Goal: Information Seeking & Learning: Learn about a topic

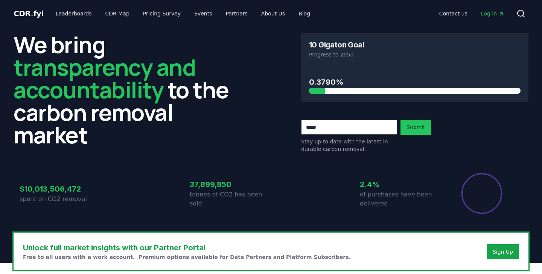
scroll to position [512, 0]
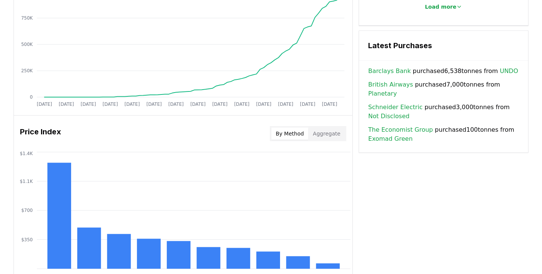
click at [231, 147] on div "Price Index By Method Aggregate $350 $700 $1.1K $1.4K" at bounding box center [183, 196] width 338 height 160
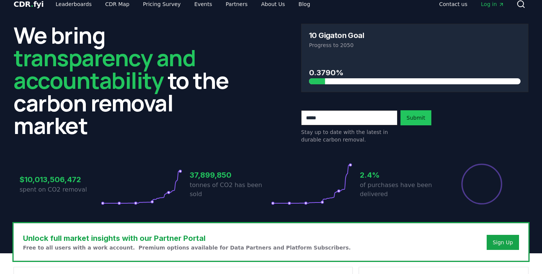
scroll to position [0, 0]
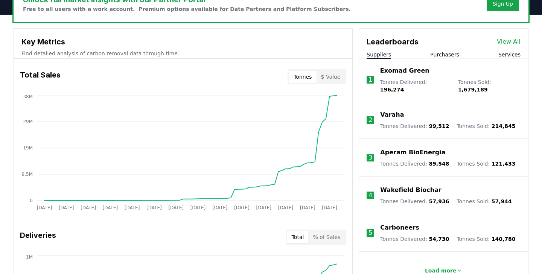
scroll to position [249, 0]
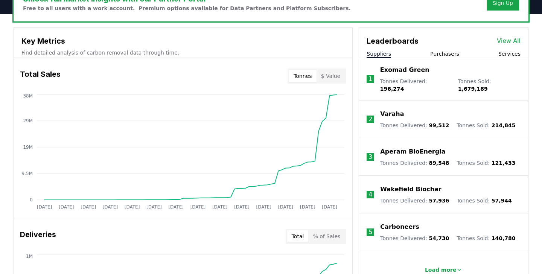
click at [450, 60] on li "1 Exomad Green Tonnes Delivered : 196,274 Tonnes Sold : 1,679,189" at bounding box center [443, 79] width 169 height 43
click at [450, 58] on li "1 Exomad Green Tonnes Delivered : 196,274 Tonnes Sold : 1,679,189" at bounding box center [443, 79] width 169 height 43
click at [451, 53] on button "Purchasers" at bounding box center [444, 54] width 29 height 8
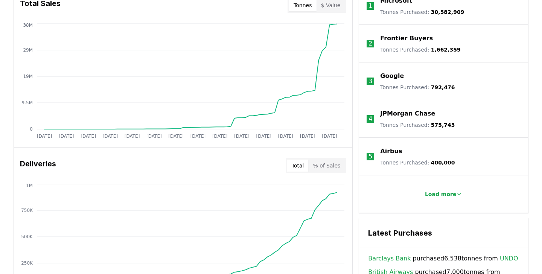
scroll to position [320, 0]
